Goal: Information Seeking & Learning: Learn about a topic

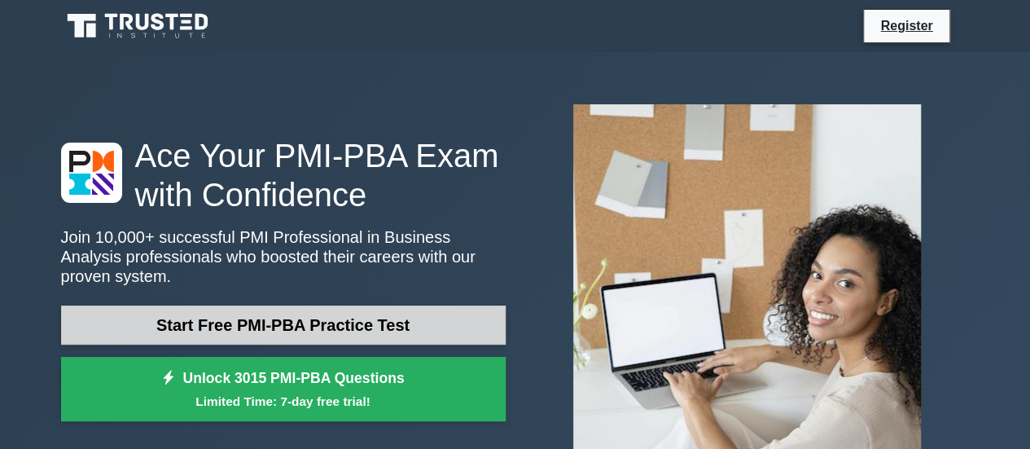
click at [405, 312] on link "Start Free PMI-PBA Practice Test" at bounding box center [283, 324] width 444 height 39
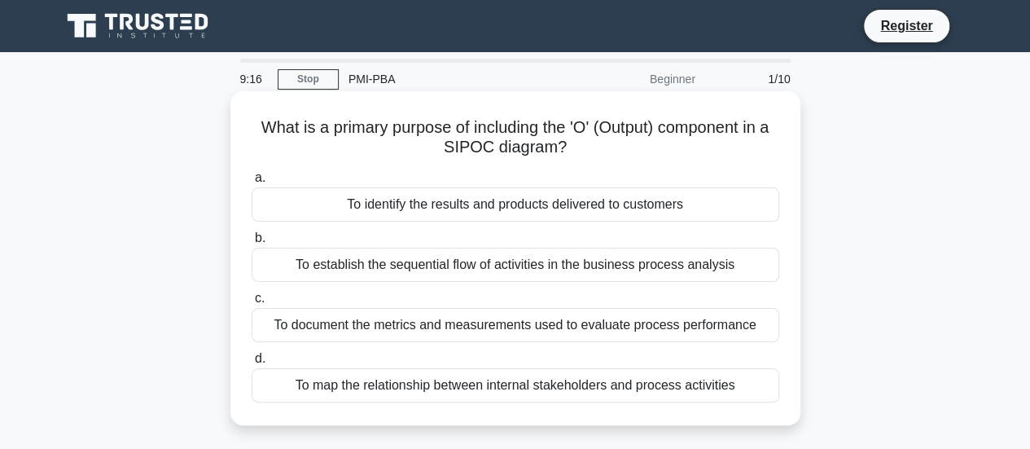
click at [508, 199] on div "To identify the results and products delivered to customers" at bounding box center [515, 204] width 527 height 34
click at [252, 183] on input "a. To identify the results and products delivered to customers" at bounding box center [252, 178] width 0 height 11
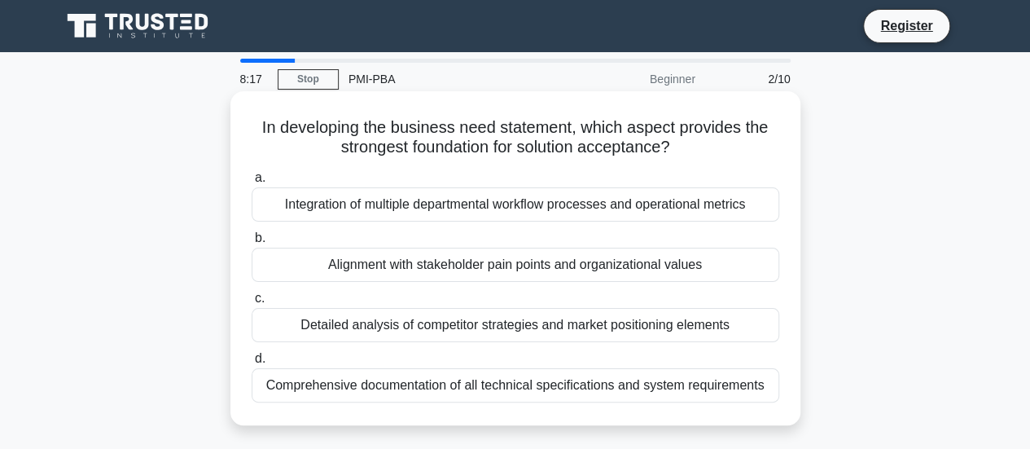
click at [636, 264] on div "Alignment with stakeholder pain points and organizational values" at bounding box center [515, 264] width 527 height 34
click at [252, 243] on input "b. Alignment with stakeholder pain points and organizational values" at bounding box center [252, 238] width 0 height 11
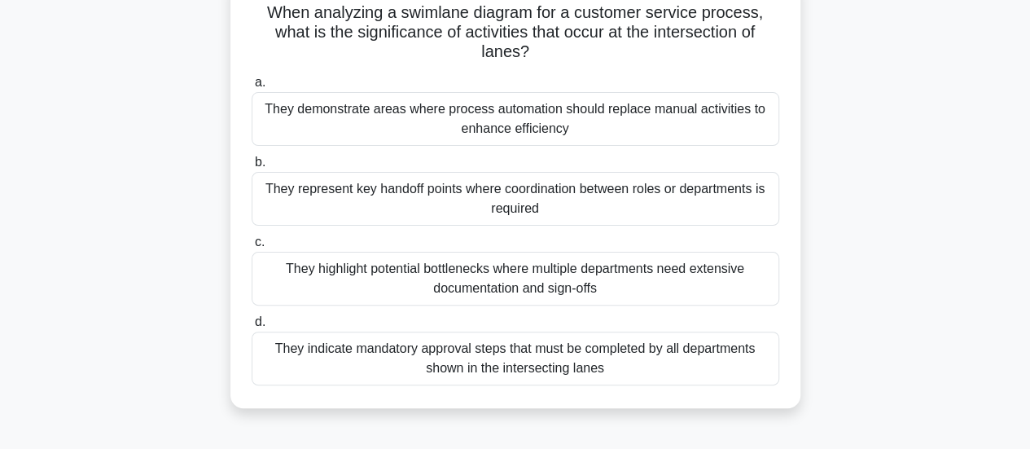
scroll to position [117, 0]
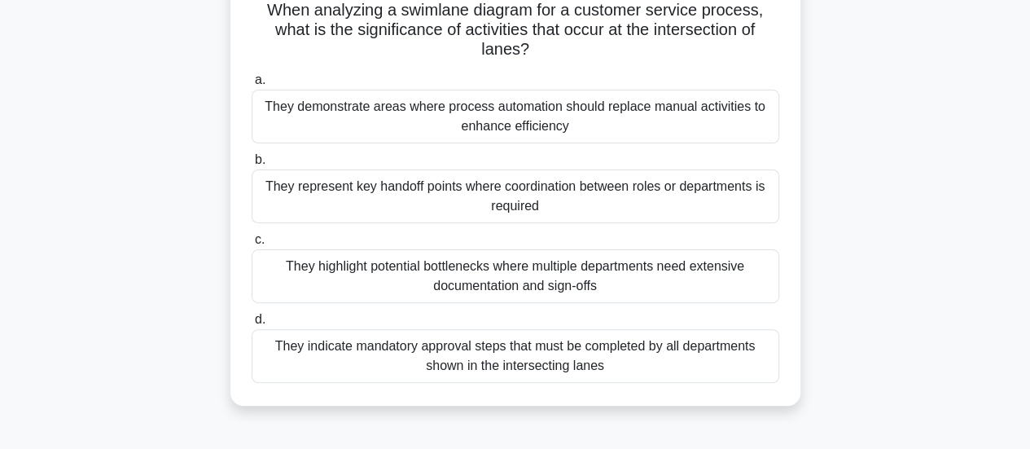
click at [687, 199] on div "They represent key handoff points where coordination between roles or departmen…" at bounding box center [515, 196] width 527 height 54
click at [252, 165] on input "b. They represent key handoff points where coordination between roles or depart…" at bounding box center [252, 160] width 0 height 11
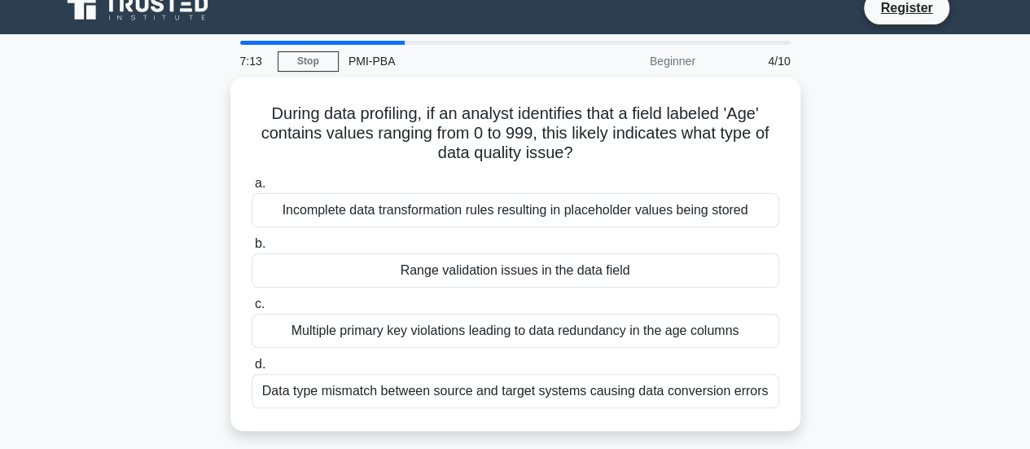
scroll to position [0, 0]
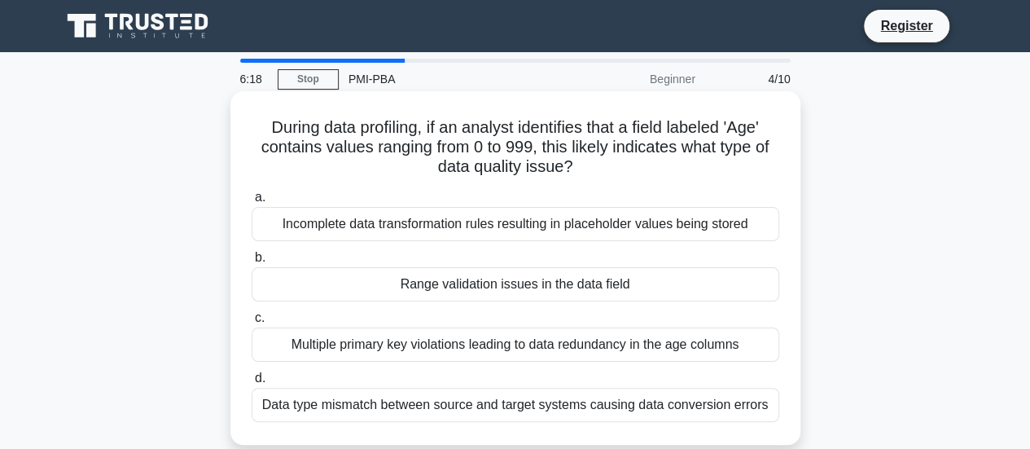
click at [652, 282] on div "Range validation issues in the data field" at bounding box center [515, 284] width 527 height 34
click at [252, 263] on input "b. Range validation issues in the data field" at bounding box center [252, 257] width 0 height 11
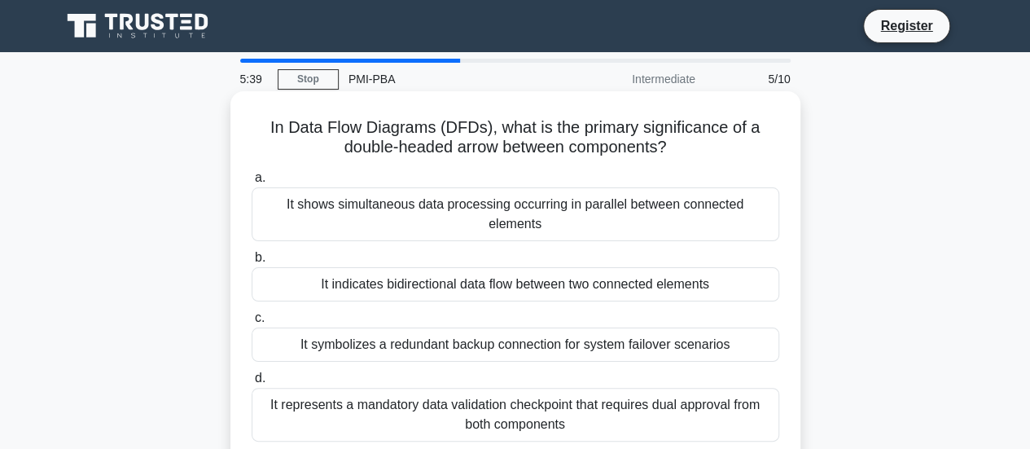
click at [651, 267] on div "It indicates bidirectional data flow between two connected elements" at bounding box center [515, 284] width 527 height 34
click at [252, 263] on input "b. It indicates bidirectional data flow between two connected elements" at bounding box center [252, 257] width 0 height 11
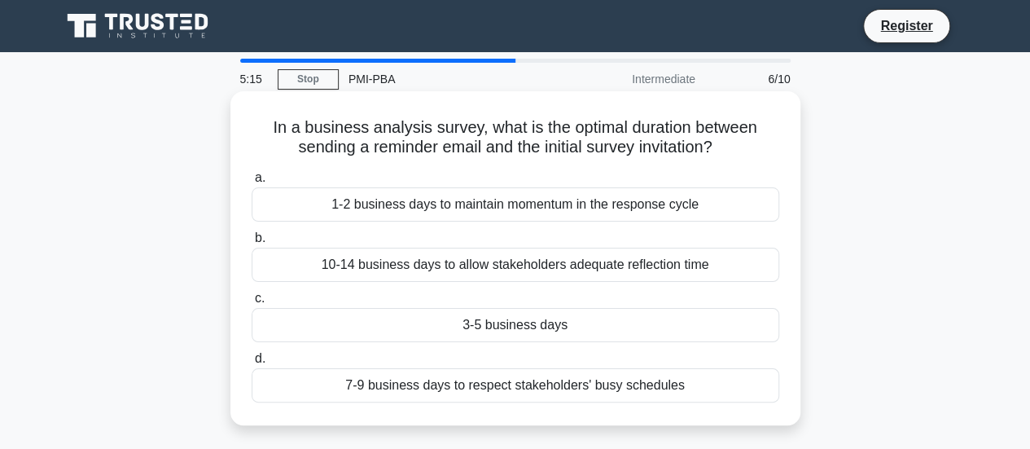
click at [619, 335] on div "3-5 business days" at bounding box center [515, 325] width 527 height 34
click at [252, 304] on input "c. 3-5 business days" at bounding box center [252, 298] width 0 height 11
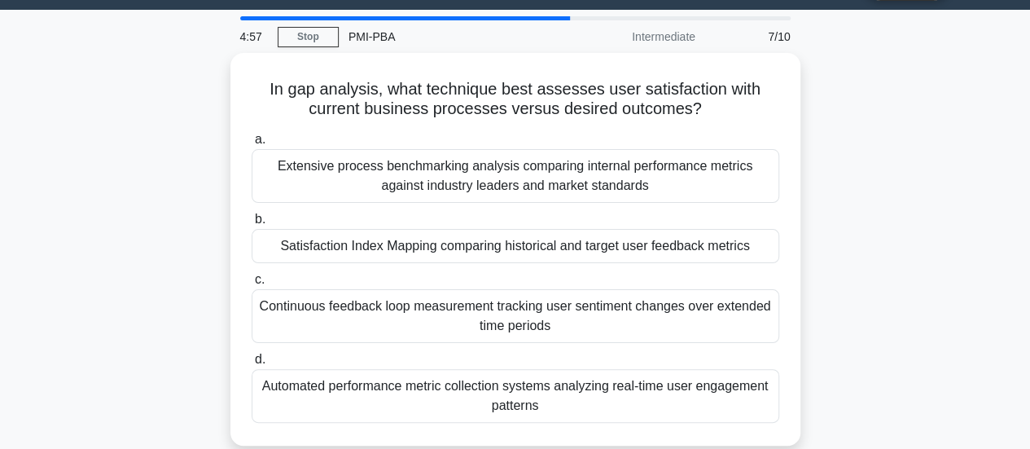
scroll to position [41, 0]
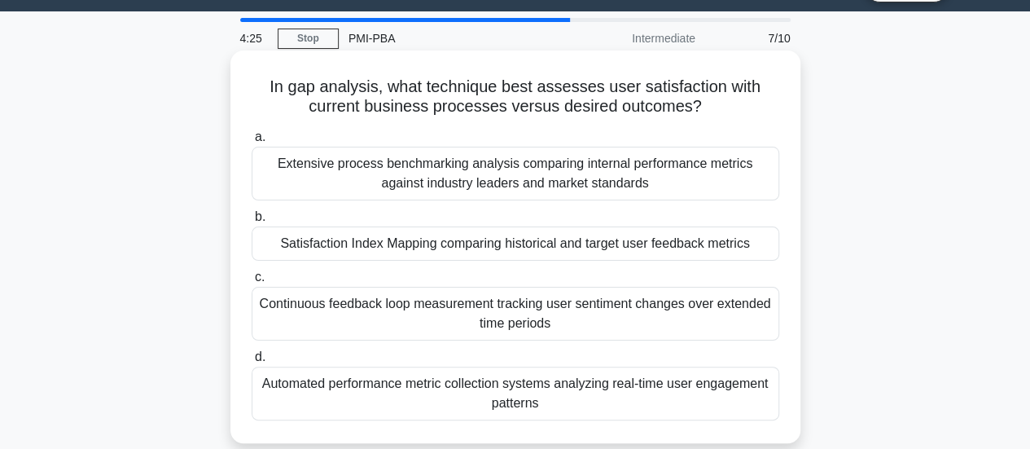
click at [640, 248] on div "Satisfaction Index Mapping comparing historical and target user feedback metrics" at bounding box center [515, 243] width 527 height 34
click at [252, 222] on input "b. Satisfaction Index Mapping comparing historical and target user feedback met…" at bounding box center [252, 217] width 0 height 11
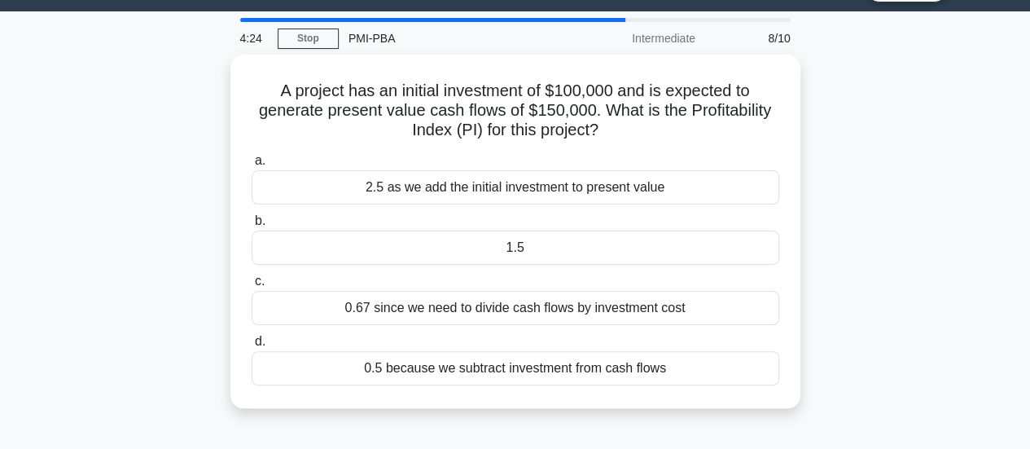
scroll to position [0, 0]
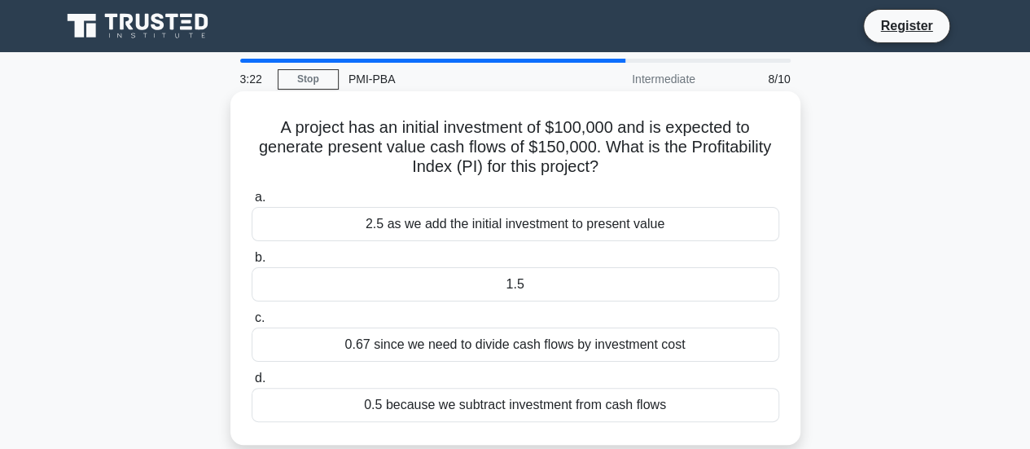
click at [601, 293] on div "1.5" at bounding box center [515, 284] width 527 height 34
click at [252, 263] on input "b. 1.5" at bounding box center [252, 257] width 0 height 11
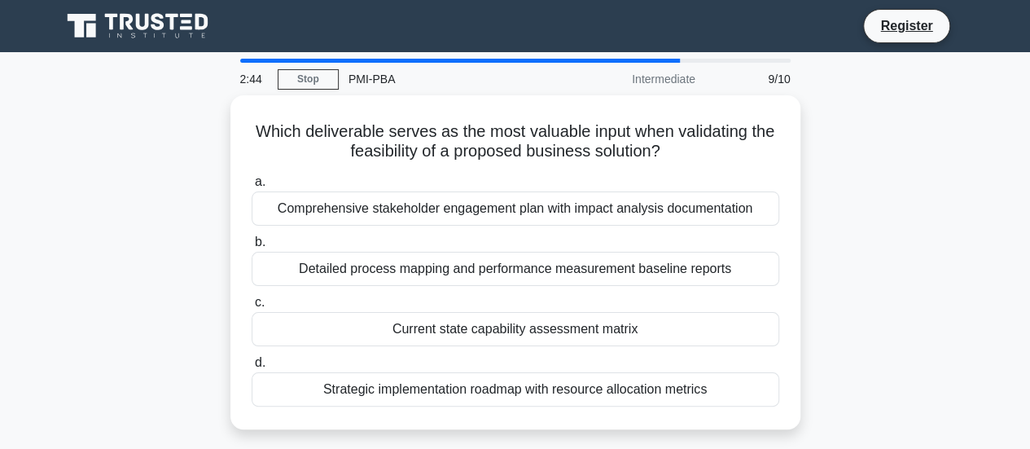
scroll to position [11, 0]
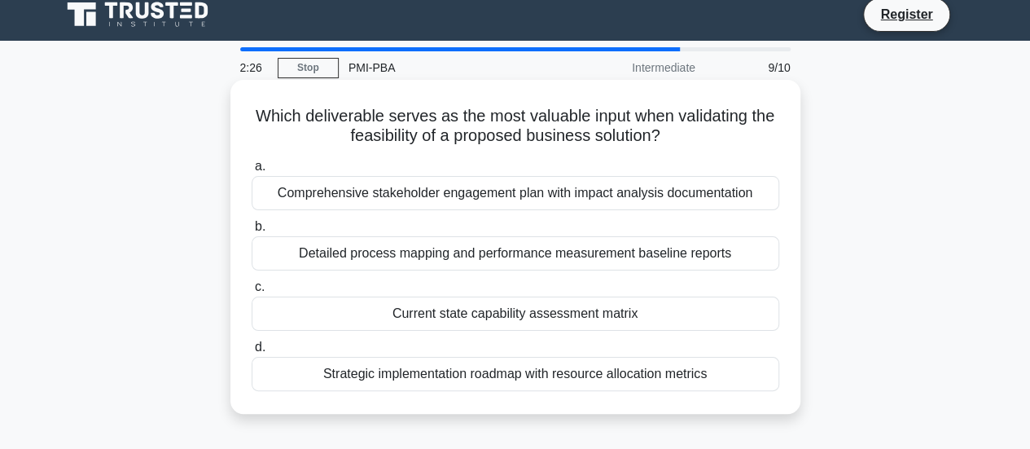
click at [625, 310] on div "Current state capability assessment matrix" at bounding box center [515, 313] width 527 height 34
click at [252, 292] on input "c. Current state capability assessment matrix" at bounding box center [252, 287] width 0 height 11
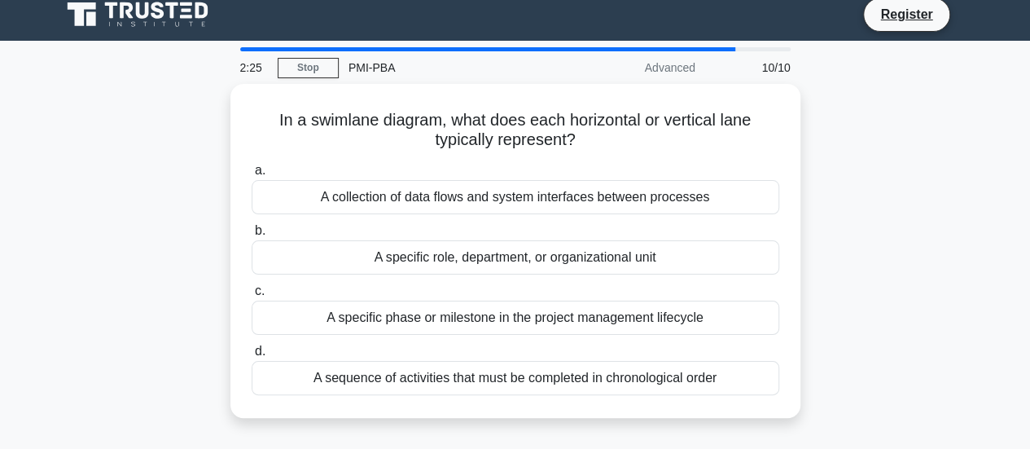
scroll to position [0, 0]
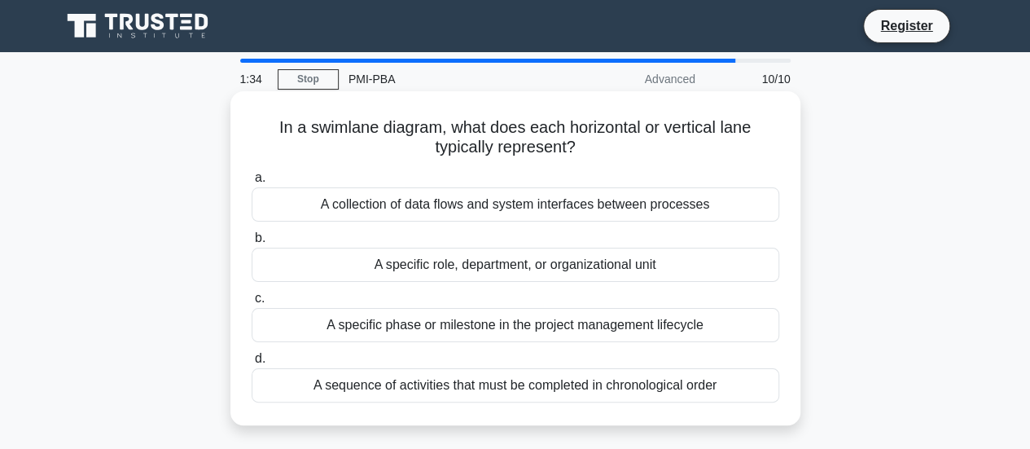
click at [633, 249] on div "A specific role, department, or organizational unit" at bounding box center [515, 264] width 527 height 34
click at [252, 243] on input "b. A specific role, department, or organizational unit" at bounding box center [252, 238] width 0 height 11
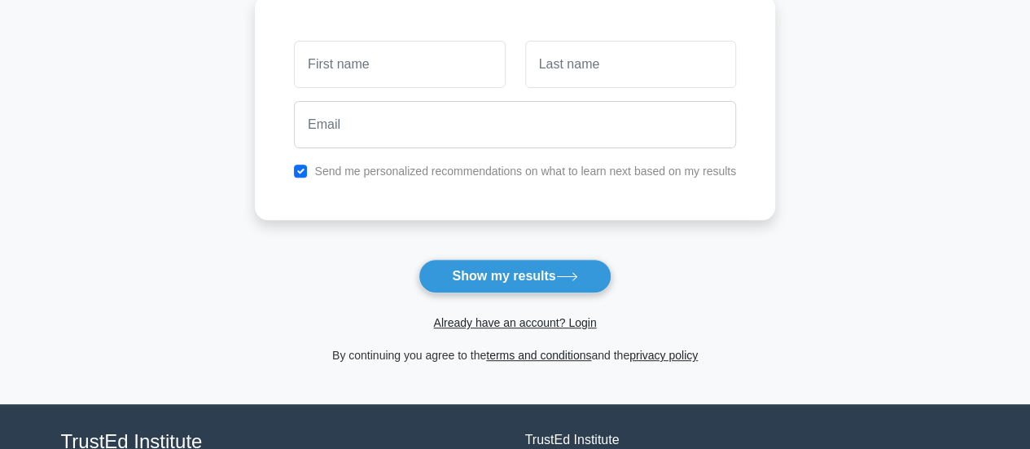
scroll to position [237, 0]
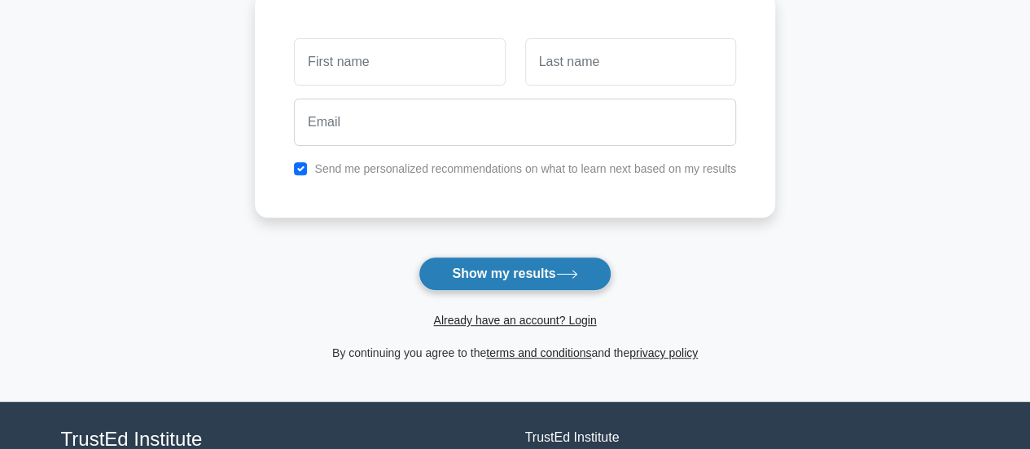
click at [571, 271] on icon at bounding box center [567, 273] width 22 height 9
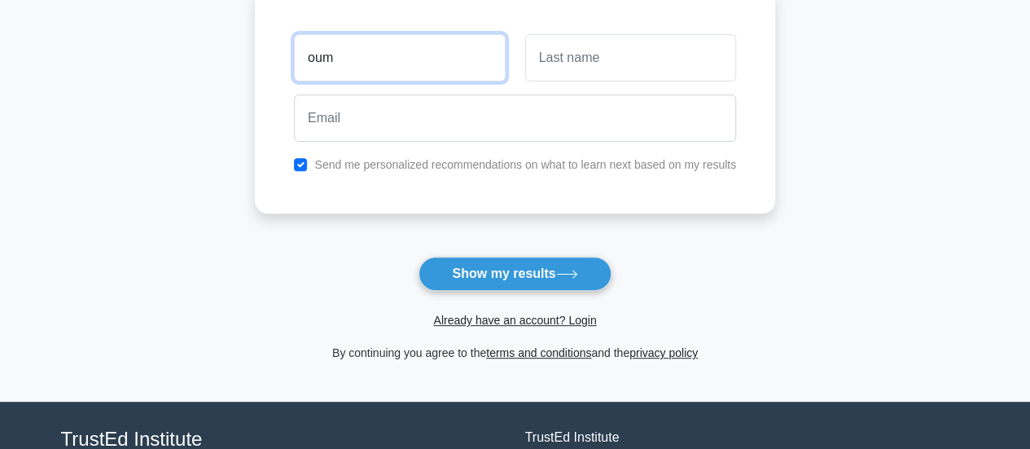
type input "oum"
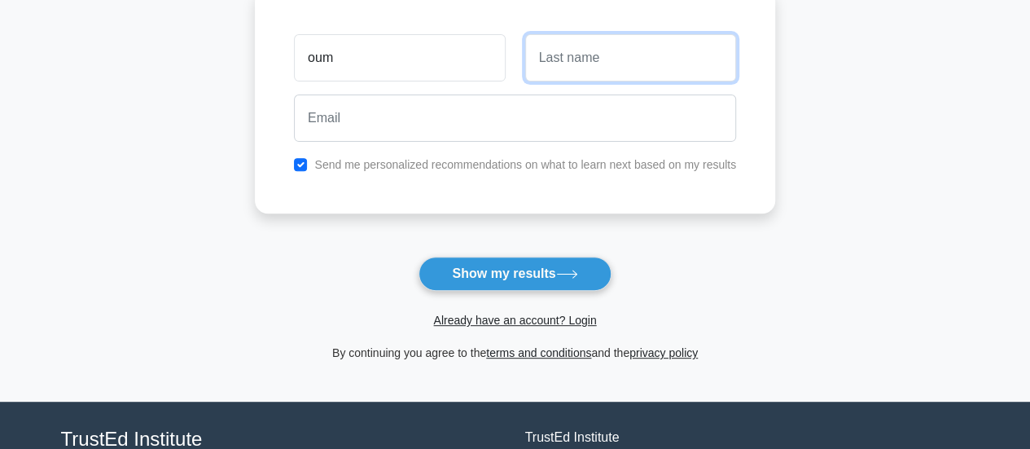
click at [650, 43] on input "text" at bounding box center [630, 57] width 211 height 47
type input "az"
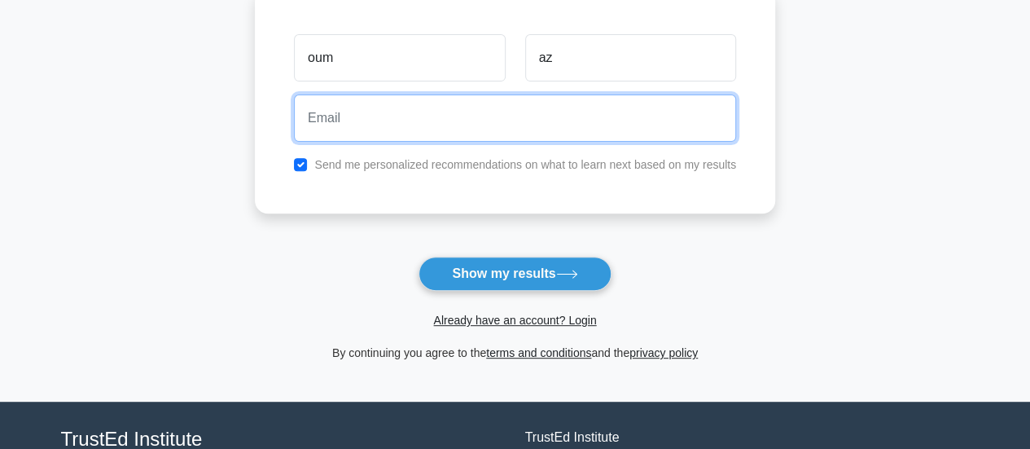
click at [563, 128] on input "email" at bounding box center [515, 117] width 442 height 47
drag, startPoint x: 472, startPoint y: 116, endPoint x: 285, endPoint y: 120, distance: 187.3
click at [285, 120] on div "mouma1908@outlook.fr" at bounding box center [515, 118] width 462 height 60
type input "Oumaymaazidi@gmail.com"
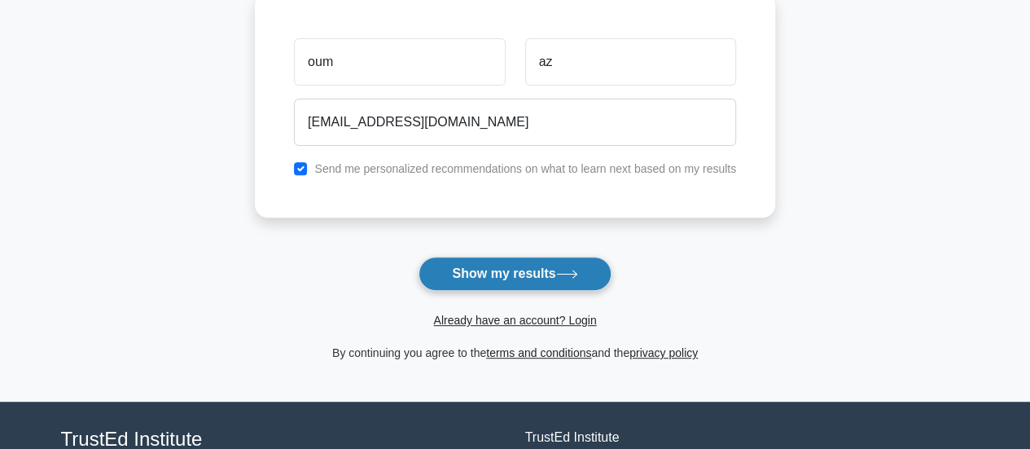
click at [506, 278] on button "Show my results" at bounding box center [514, 273] width 192 height 34
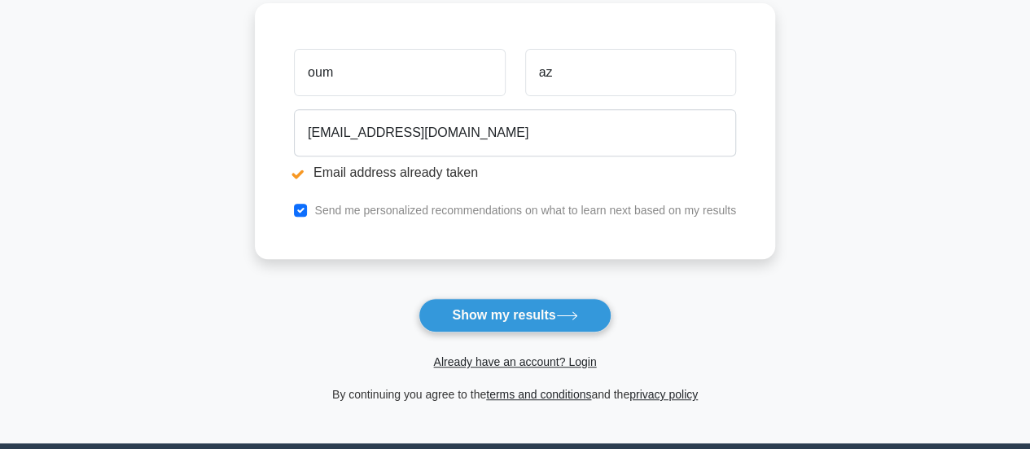
scroll to position [289, 0]
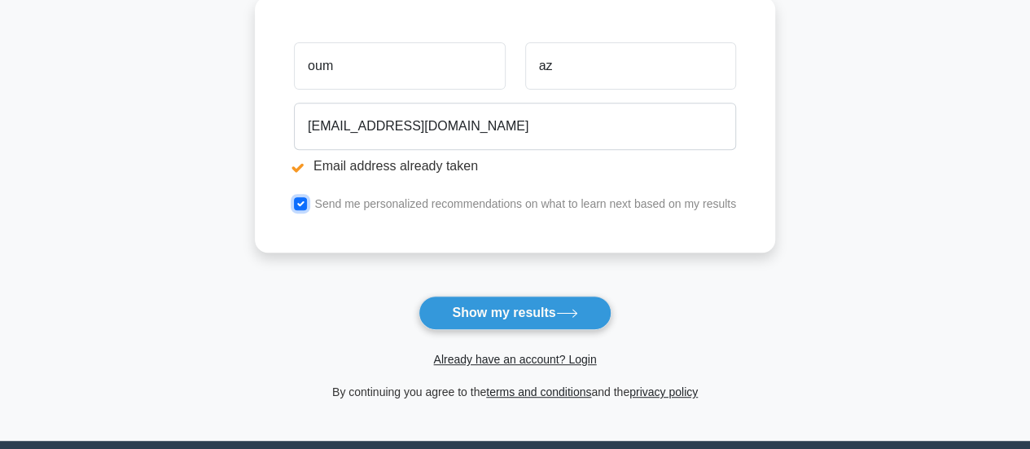
click at [296, 199] on input "checkbox" at bounding box center [300, 203] width 13 height 13
checkbox input "false"
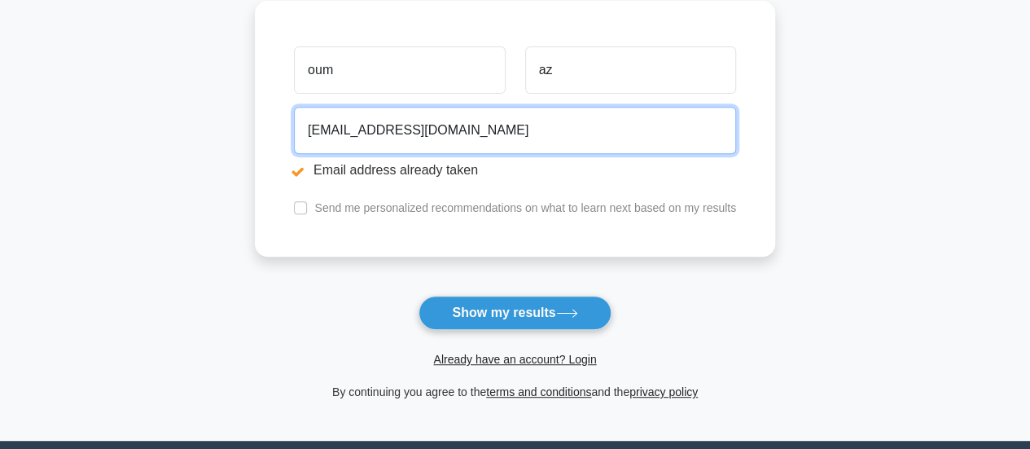
drag, startPoint x: 511, startPoint y: 109, endPoint x: 178, endPoint y: 122, distance: 333.2
click at [178, 122] on main "Email address already taken Wait, there is more! Continue to see your result Th…" at bounding box center [515, 101] width 1030 height 677
type input "o"
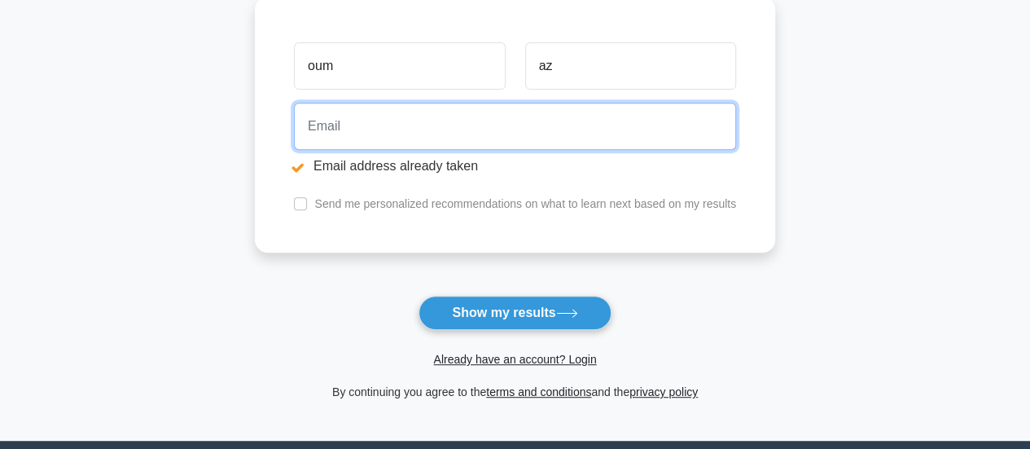
click at [385, 121] on input "email" at bounding box center [515, 126] width 442 height 47
type input "mouma1908@outlook.fr"
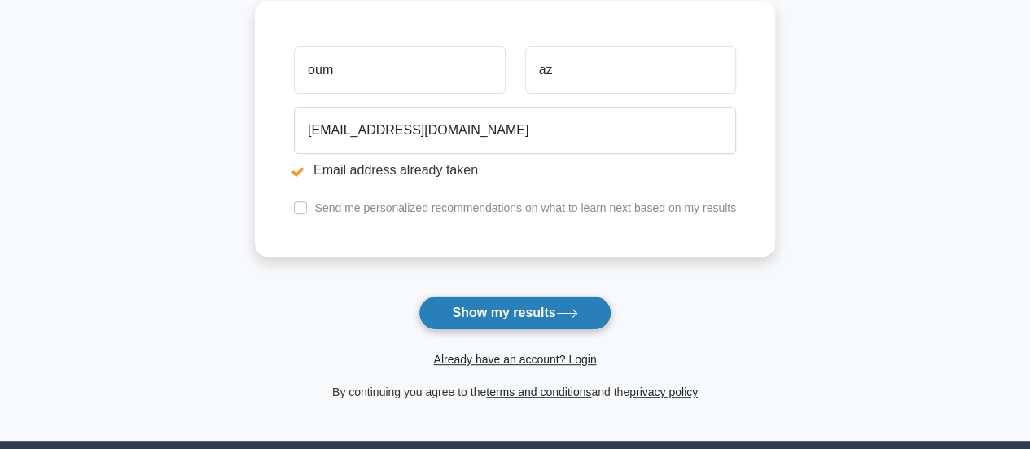
click at [492, 323] on button "Show my results" at bounding box center [514, 312] width 192 height 34
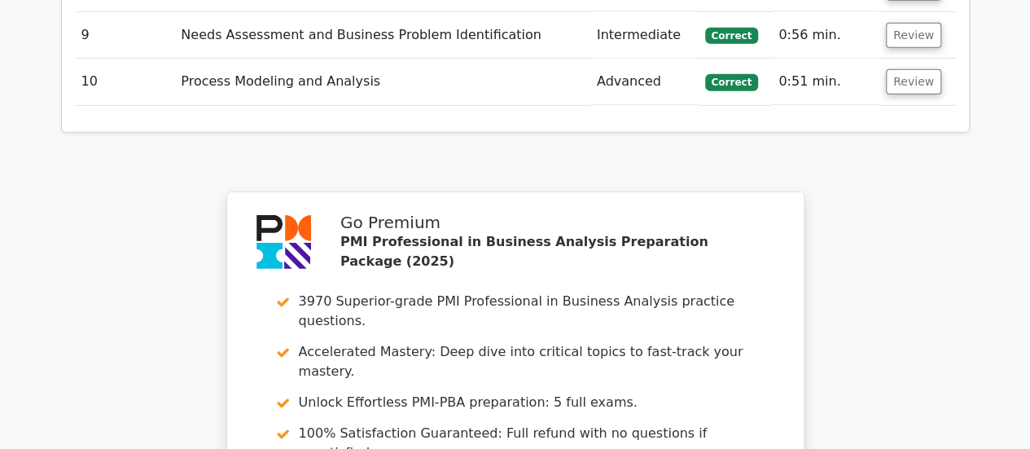
scroll to position [2438, 0]
